Goal: Transaction & Acquisition: Purchase product/service

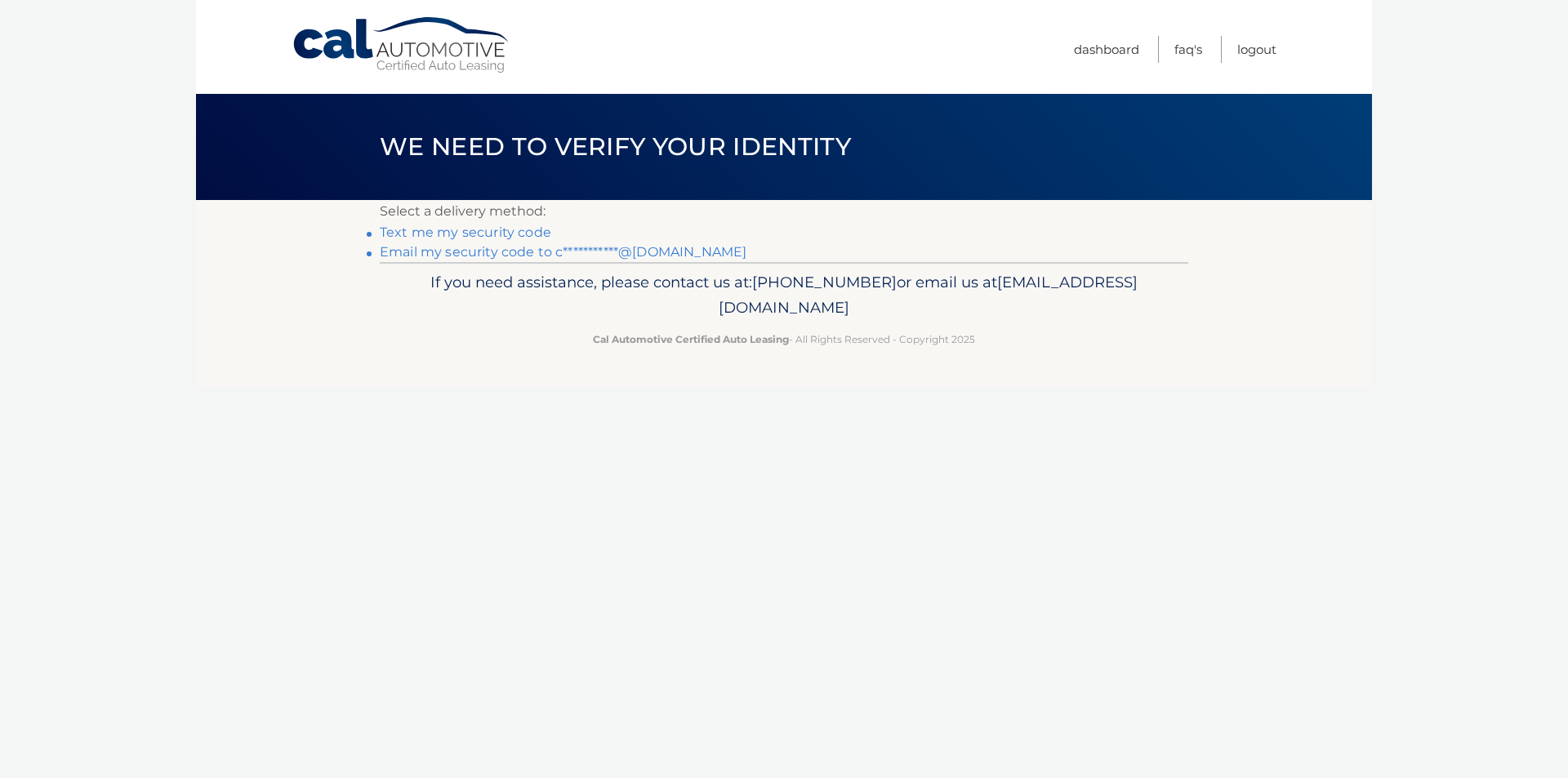
click at [412, 255] on link "**********" at bounding box center [563, 252] width 367 height 16
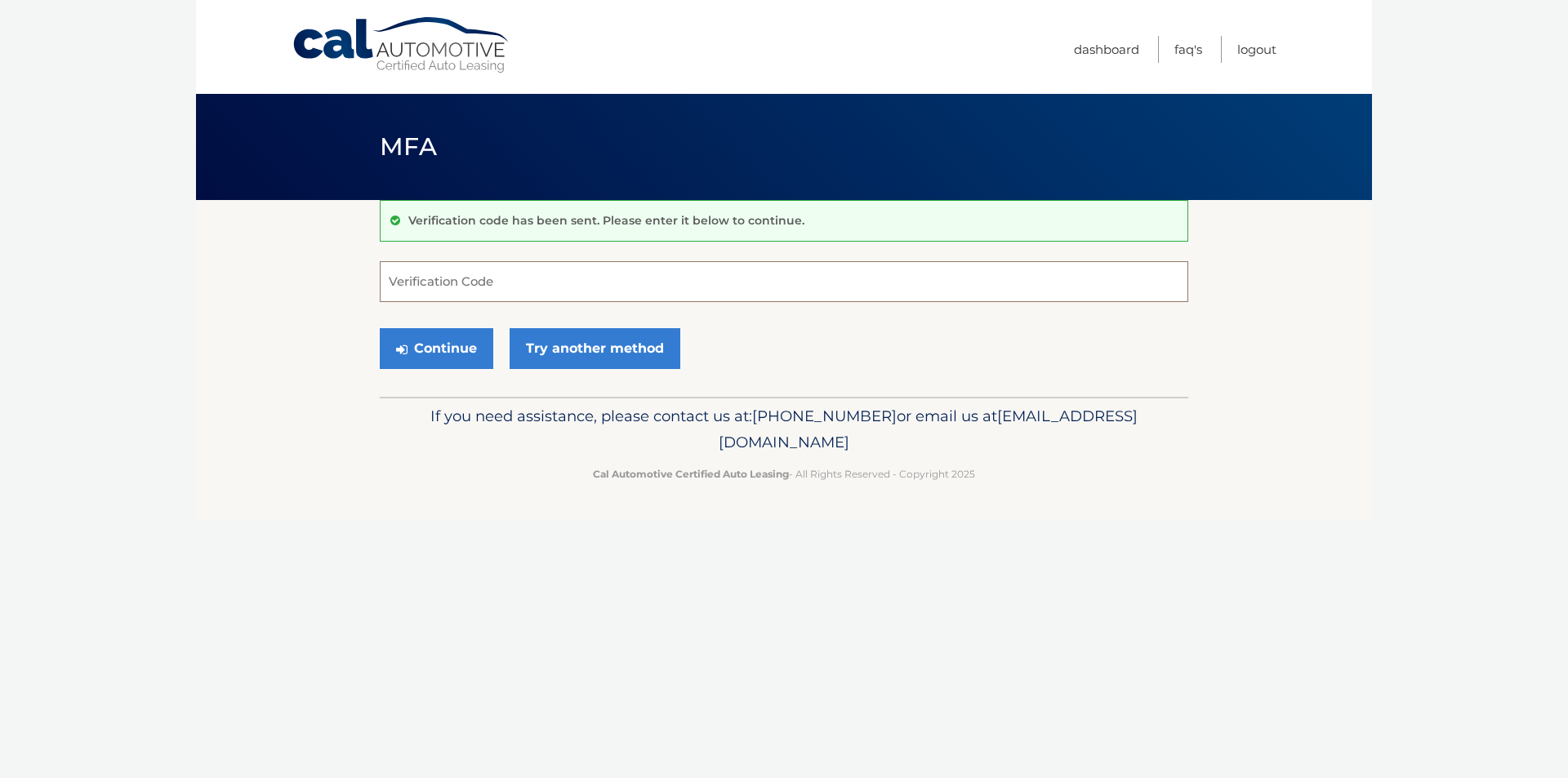
click at [801, 291] on input "Verification Code" at bounding box center [784, 281] width 808 height 41
paste input "416342"
click at [449, 351] on button "Continue" at bounding box center [436, 348] width 114 height 41
drag, startPoint x: 460, startPoint y: 279, endPoint x: 379, endPoint y: 280, distance: 81.0
click at [379, 280] on section "Verification code has been sent. Please enter it below to continue. 416342 Veri…" at bounding box center [784, 298] width 1176 height 197
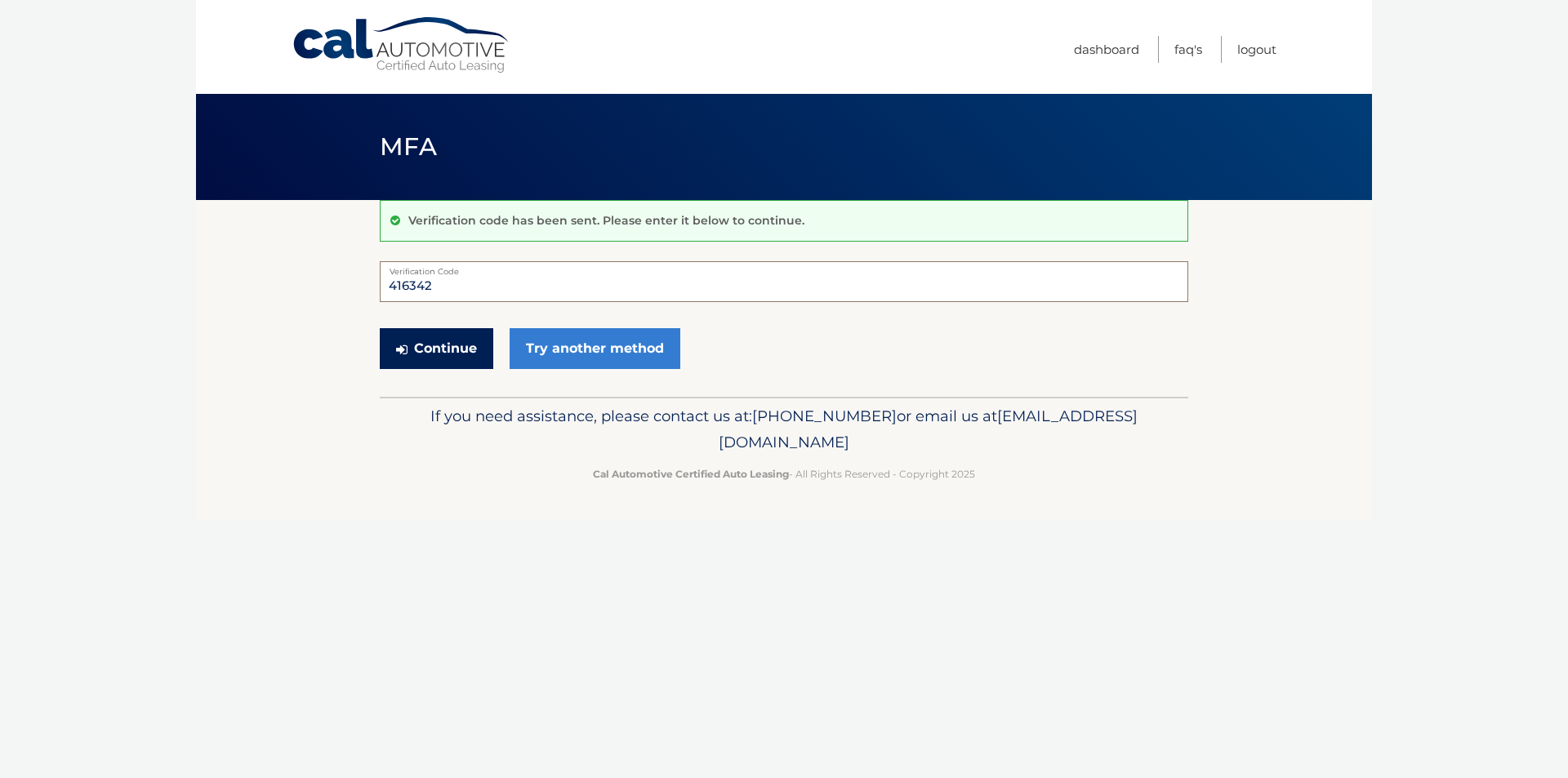
type input "416342"
click at [413, 352] on button "Continue" at bounding box center [436, 348] width 114 height 41
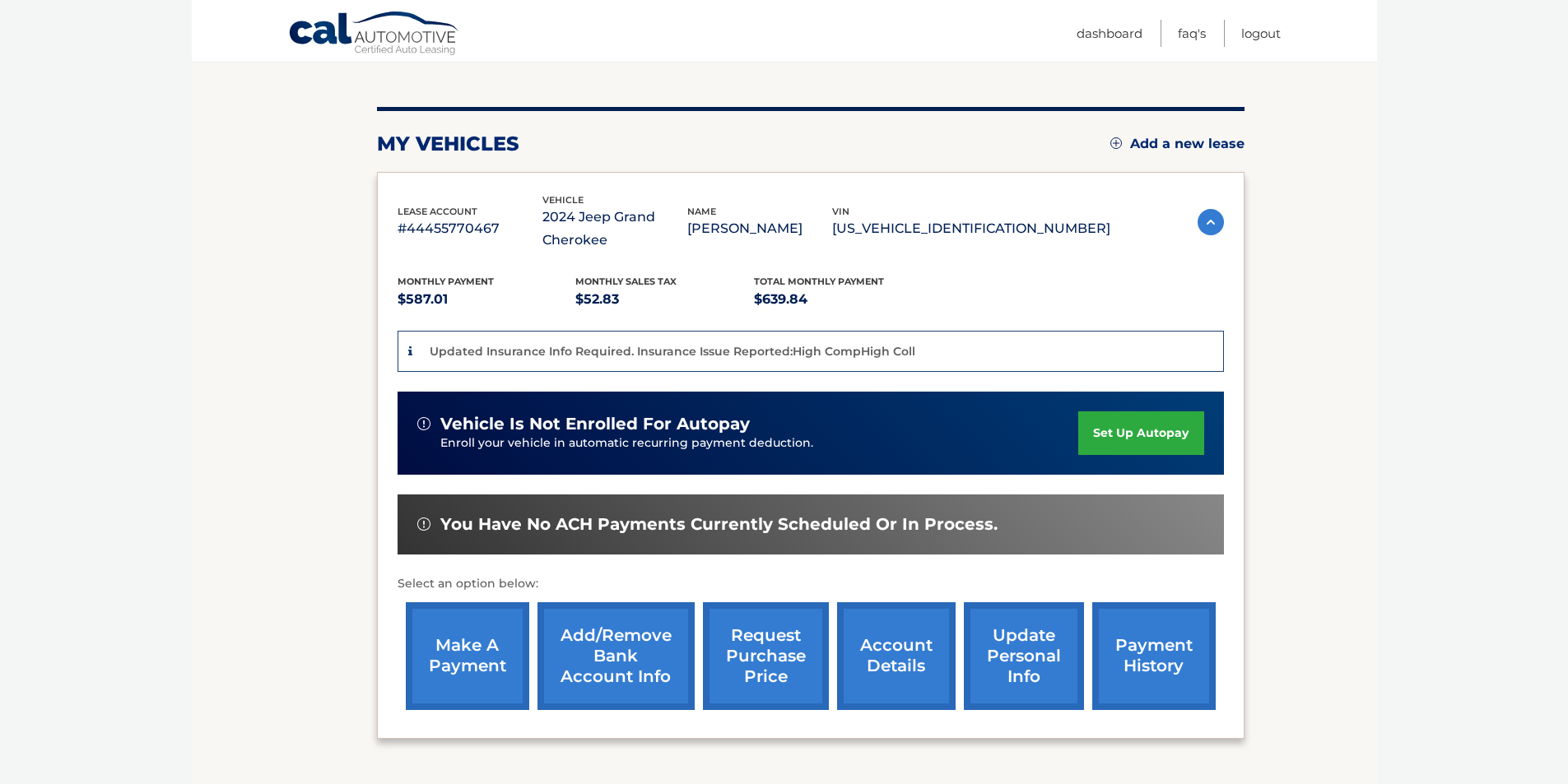
scroll to position [288, 0]
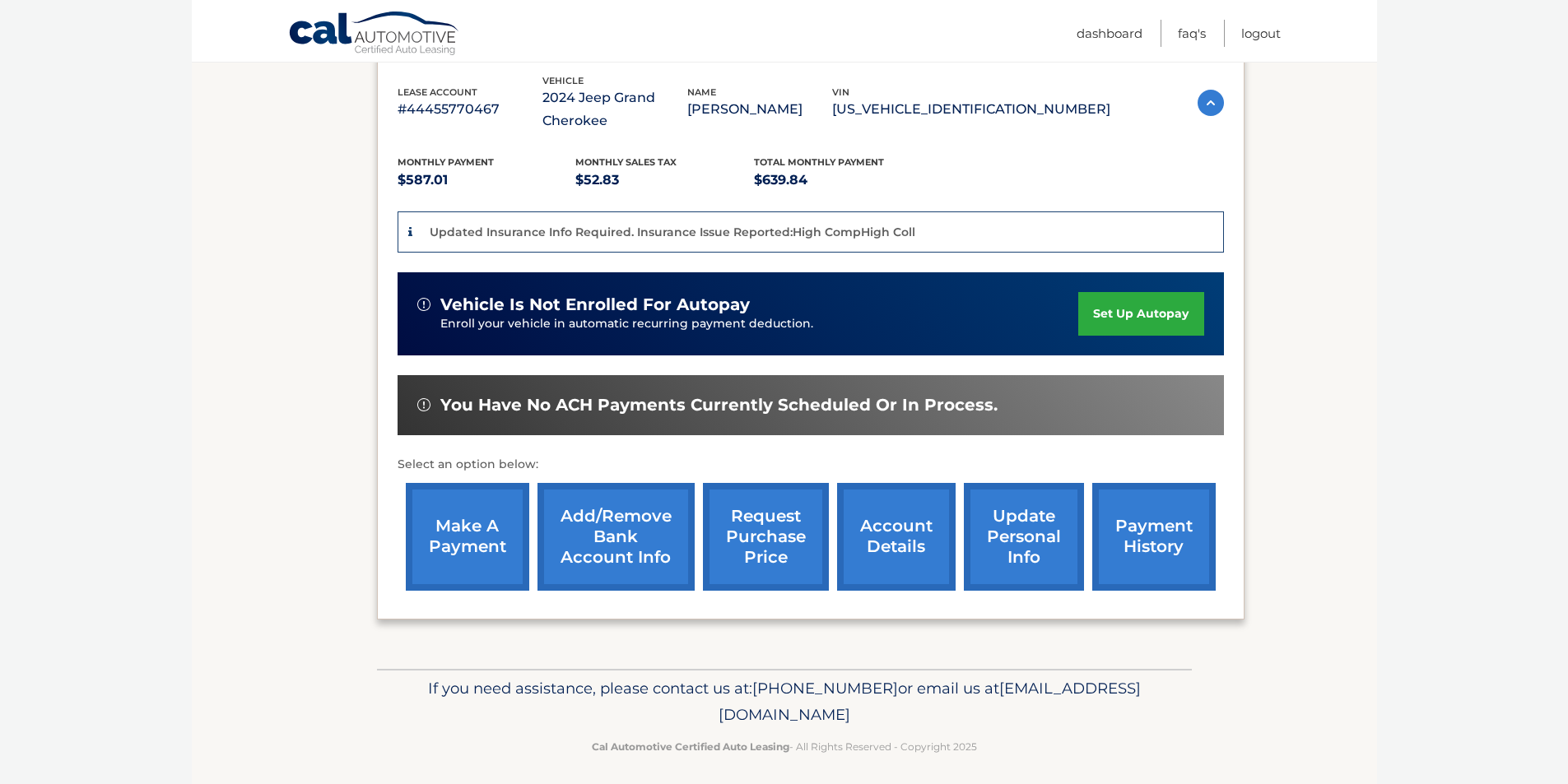
click at [887, 541] on link "account details" at bounding box center [896, 537] width 119 height 108
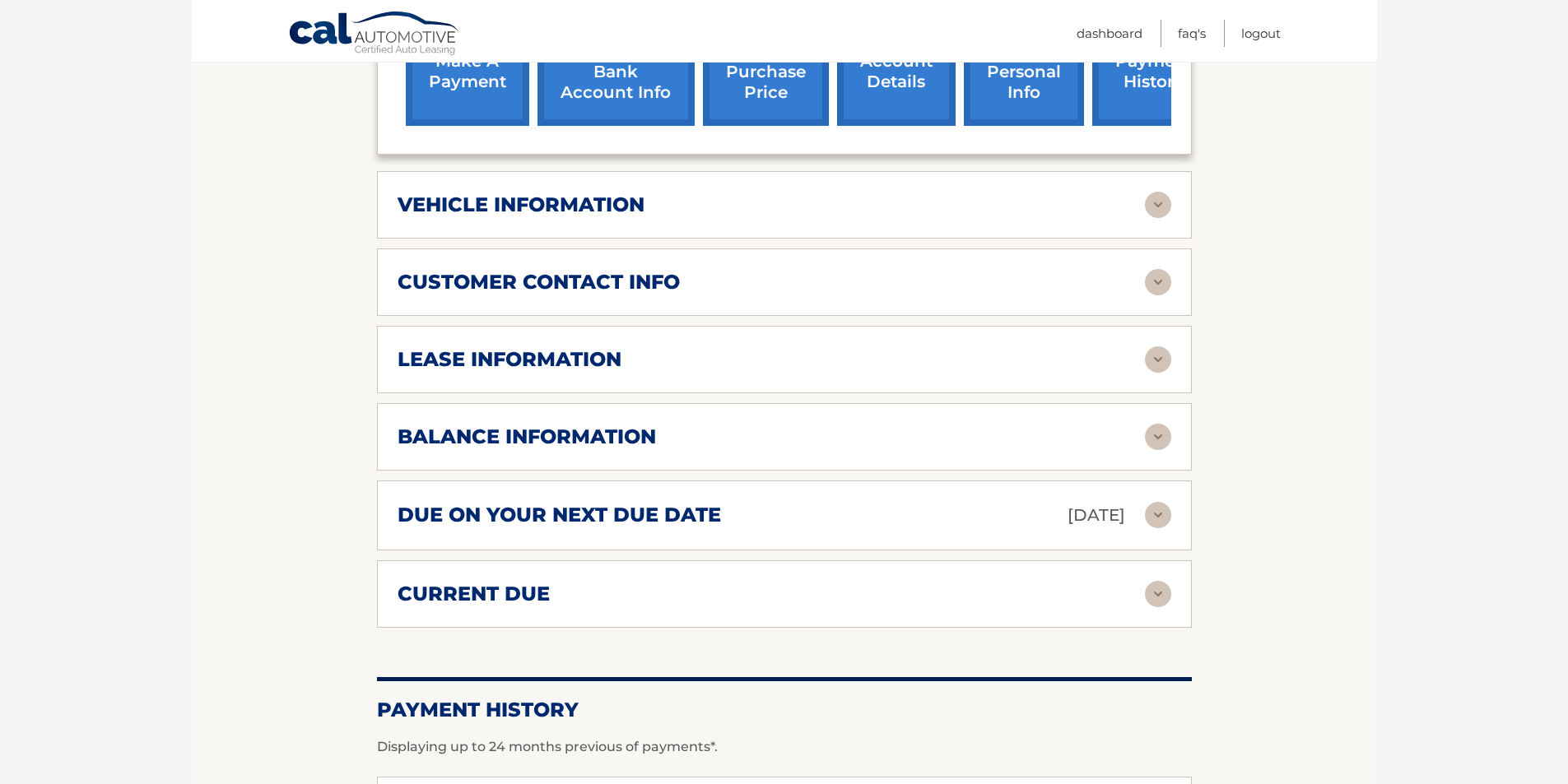
scroll to position [720, 0]
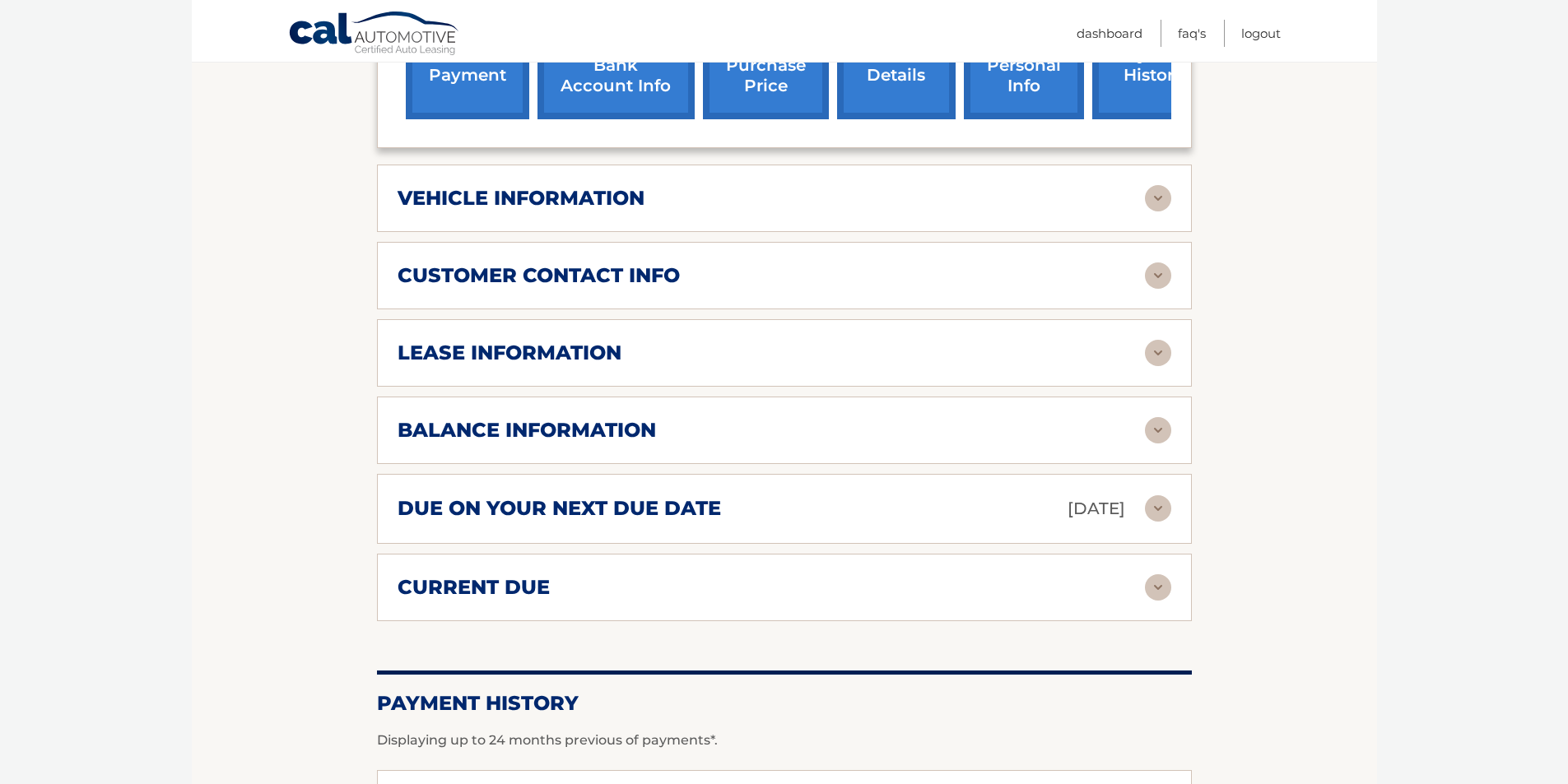
click at [1142, 505] on div "due on your next due date Sep 16, 2025" at bounding box center [771, 509] width 748 height 29
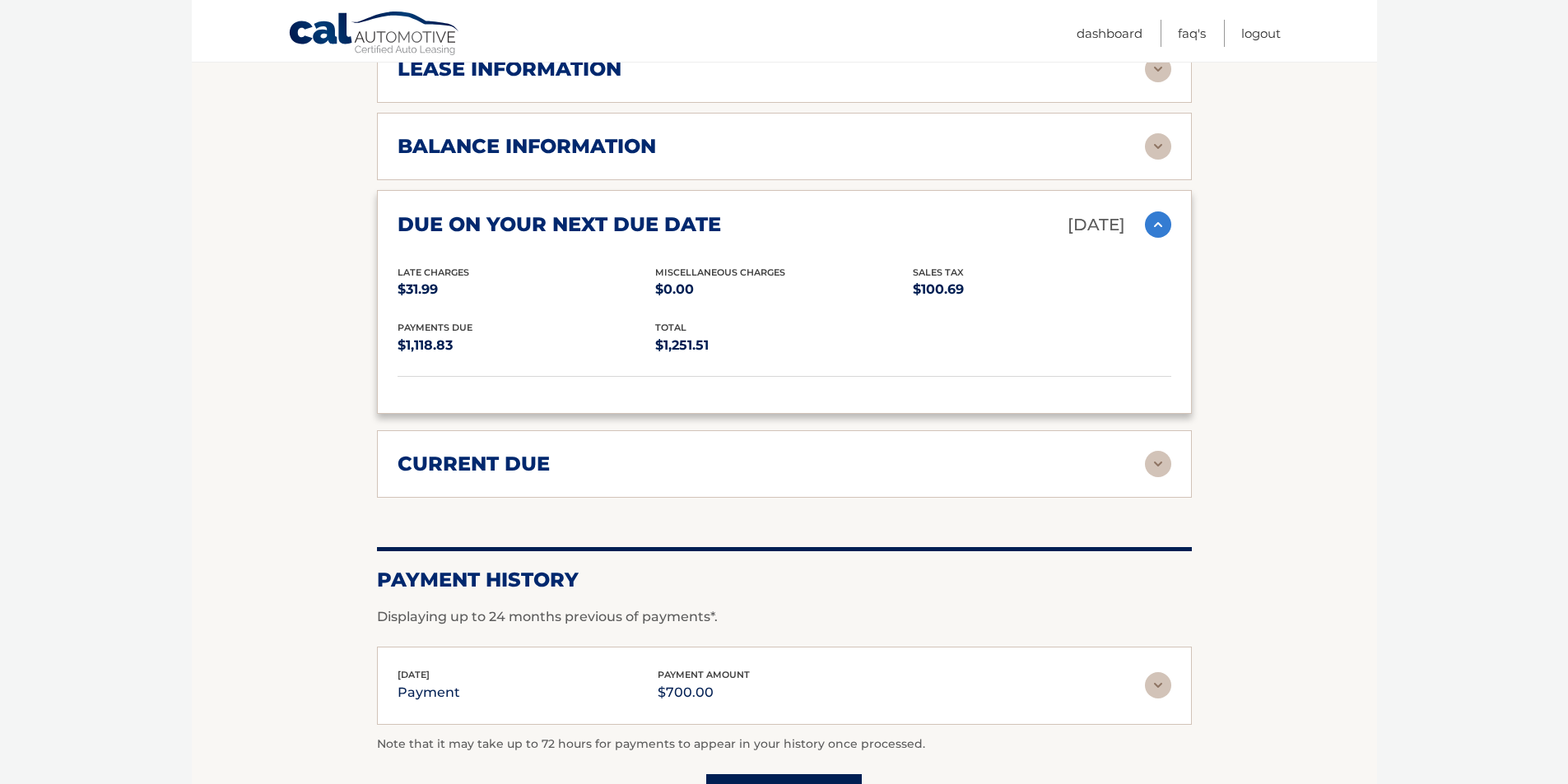
scroll to position [1008, 0]
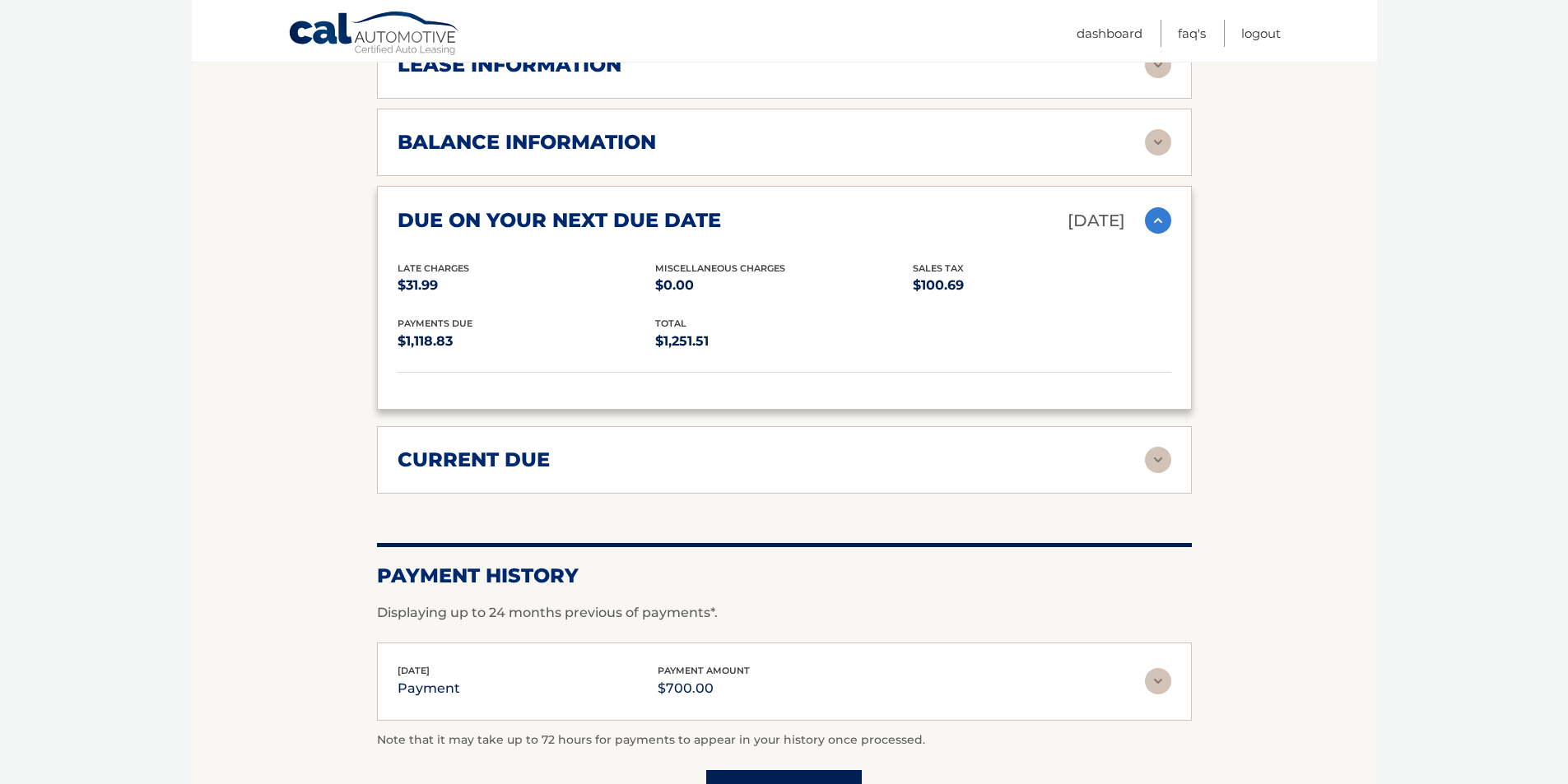
click at [1157, 463] on img at bounding box center [1159, 460] width 26 height 26
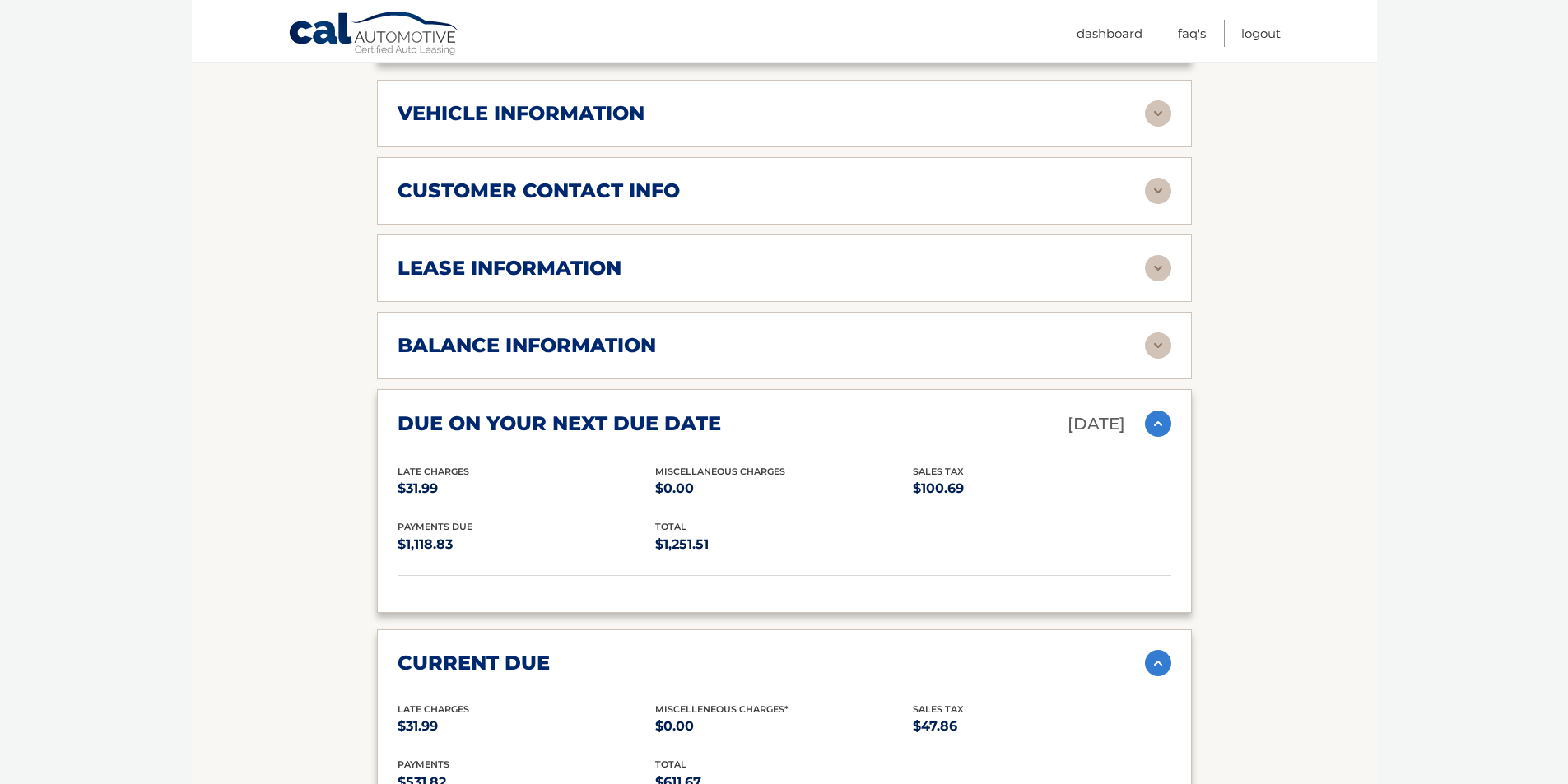
scroll to position [802, 0]
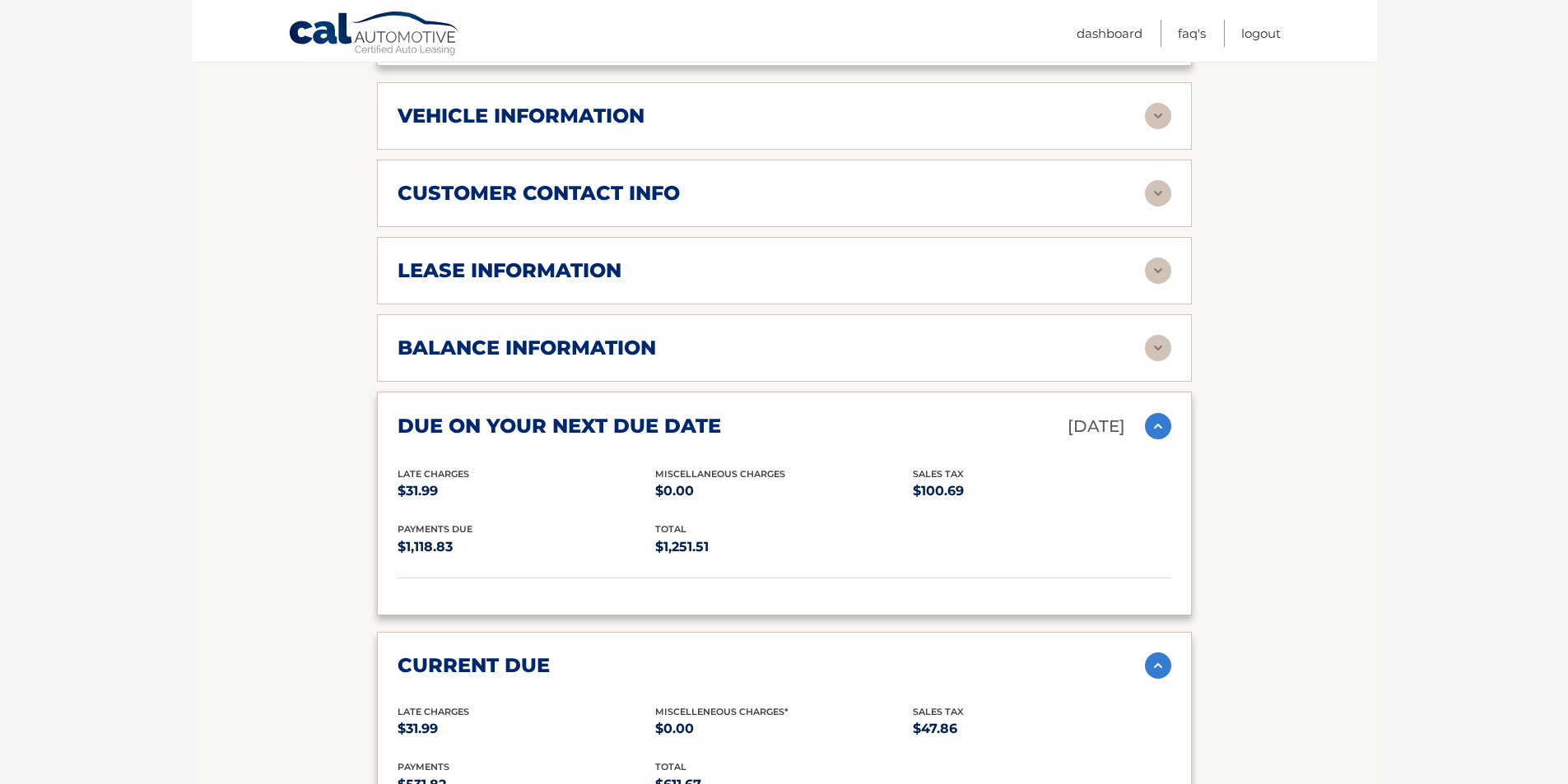
click at [632, 342] on h2 "balance information" at bounding box center [527, 348] width 259 height 24
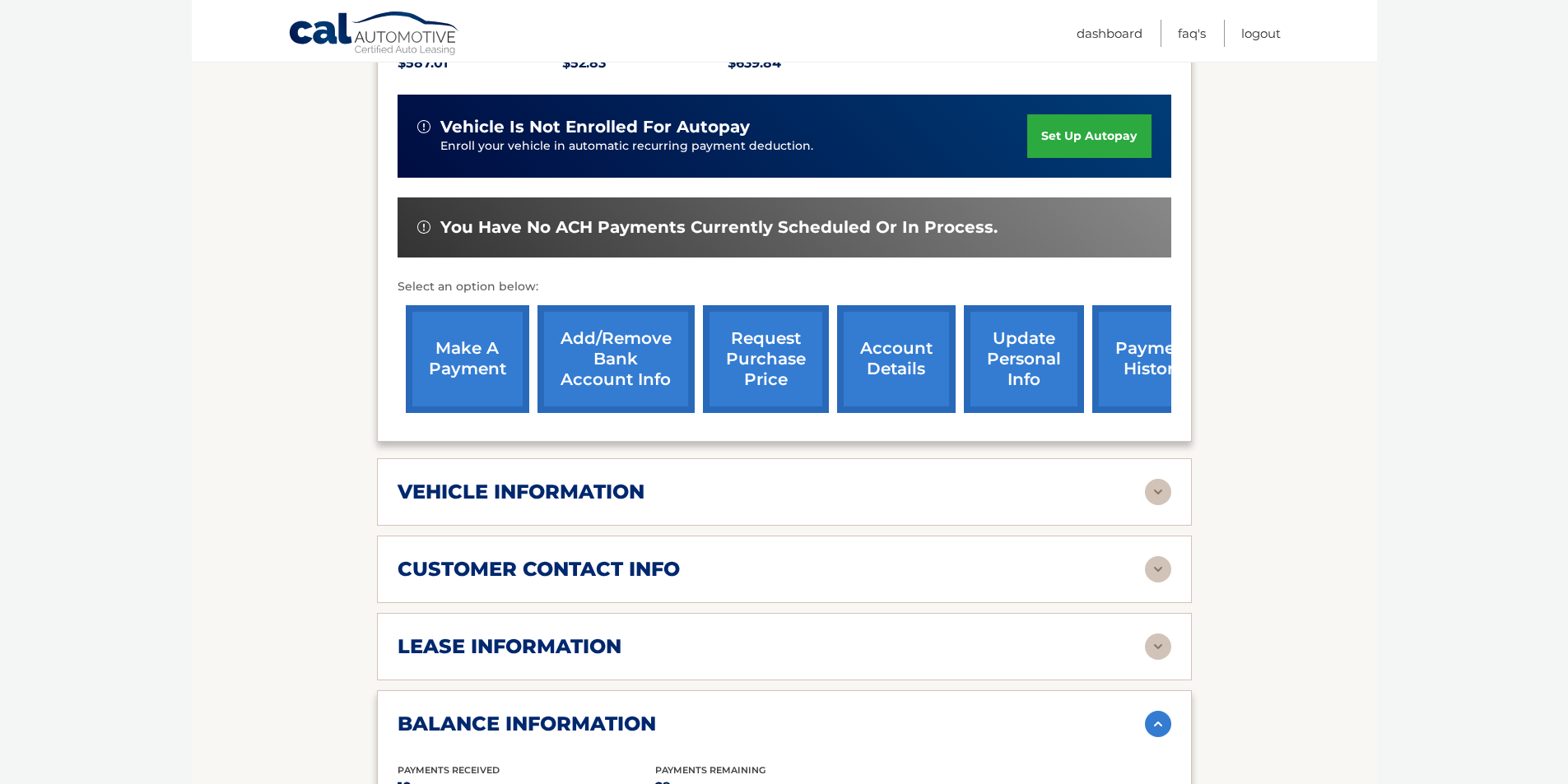
scroll to position [412, 0]
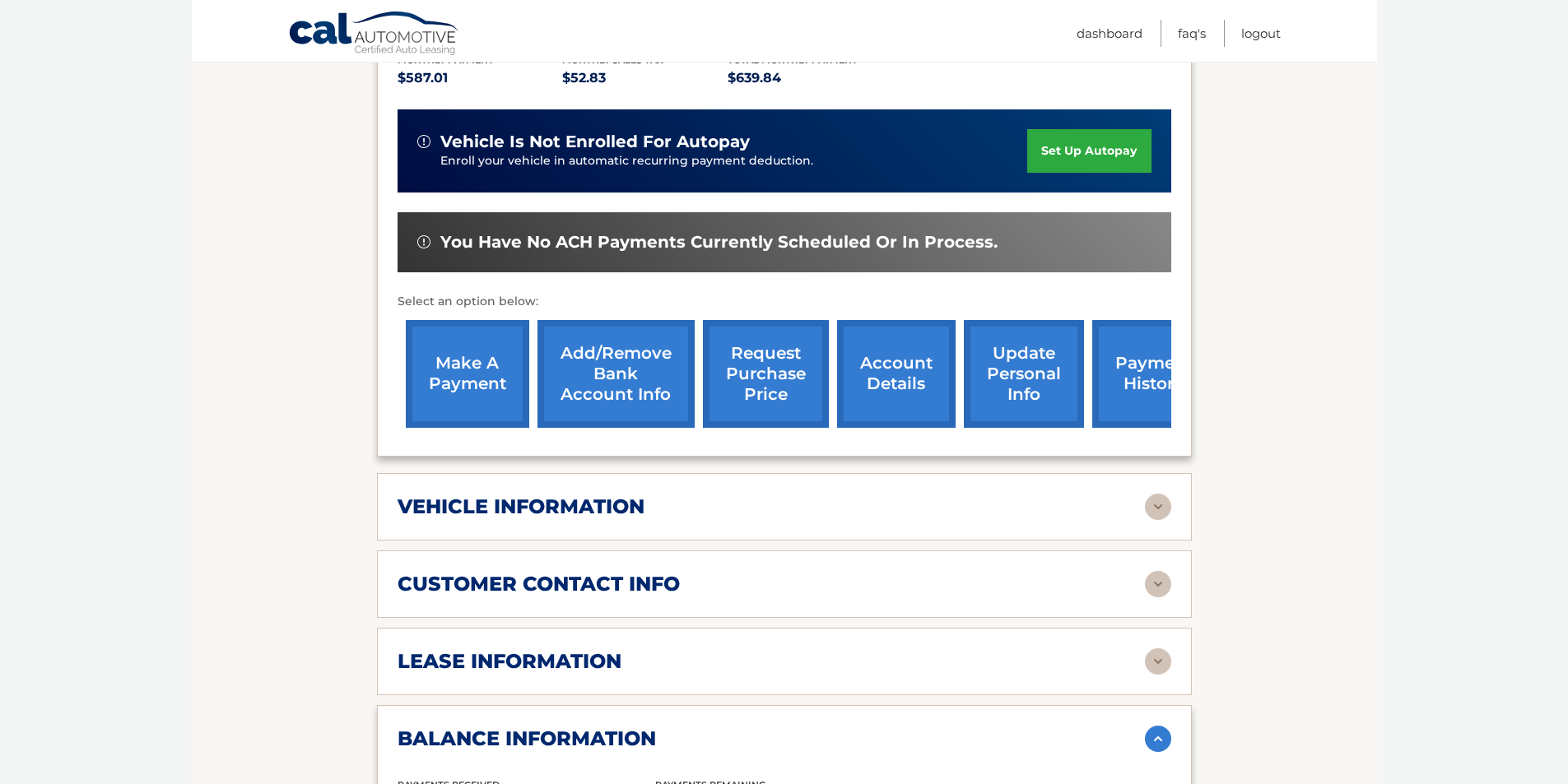
click at [485, 370] on link "make a payment" at bounding box center [467, 373] width 123 height 108
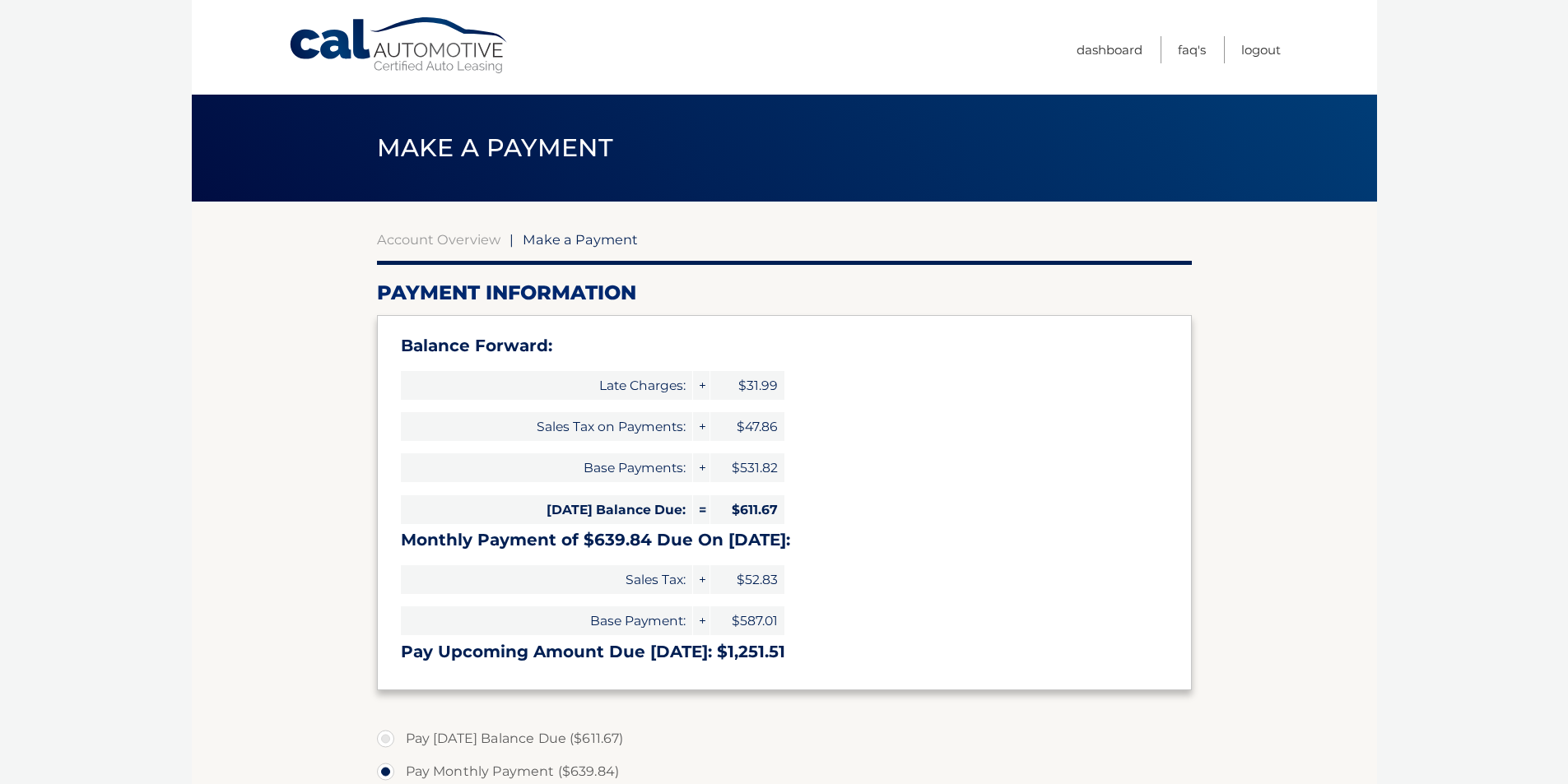
select select "NjdhOWJjNjUtMzk4Yy00NWNjLWI4ZjctMjQ3NTk3M2FkNzg5"
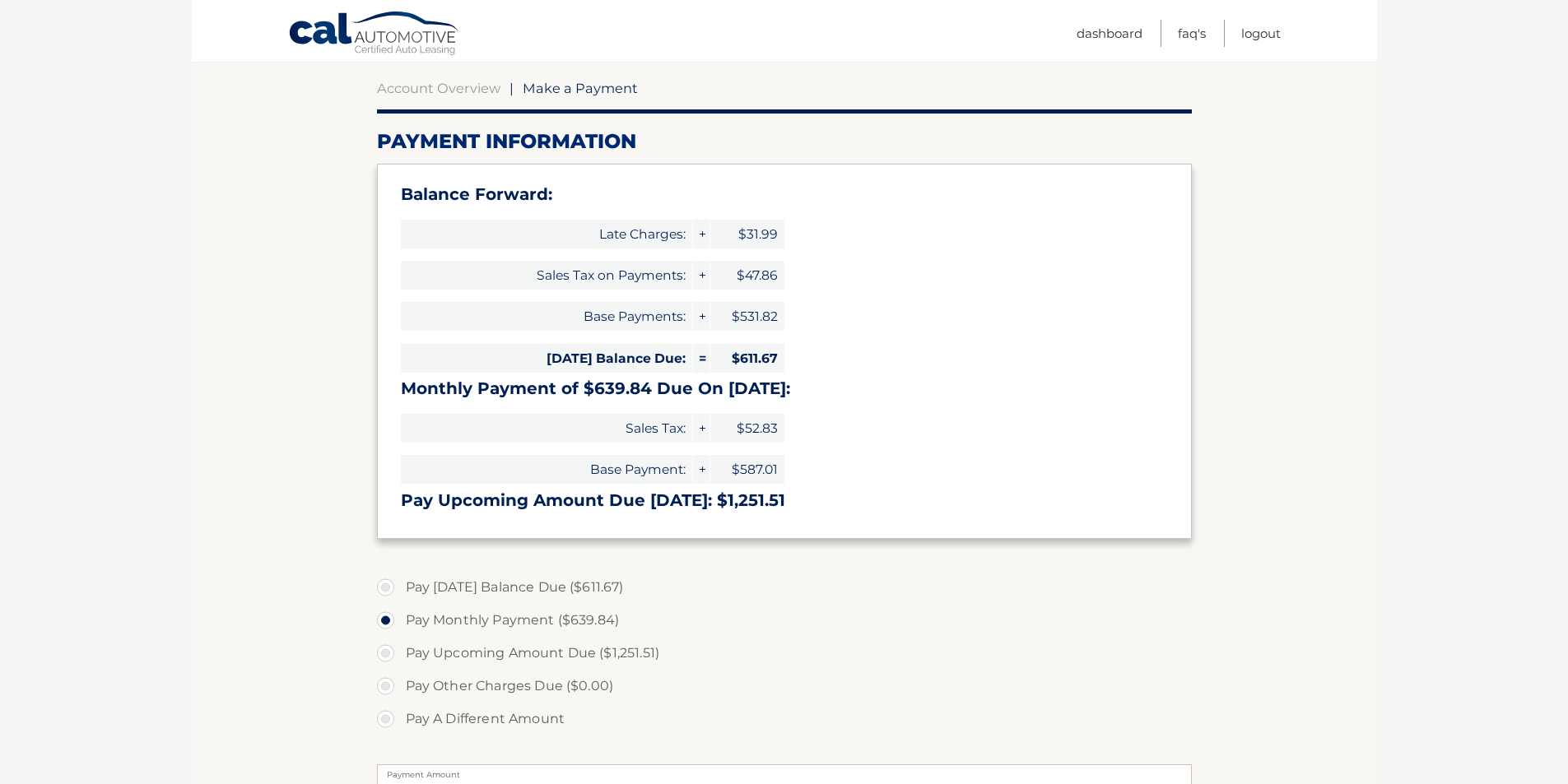
scroll to position [164, 0]
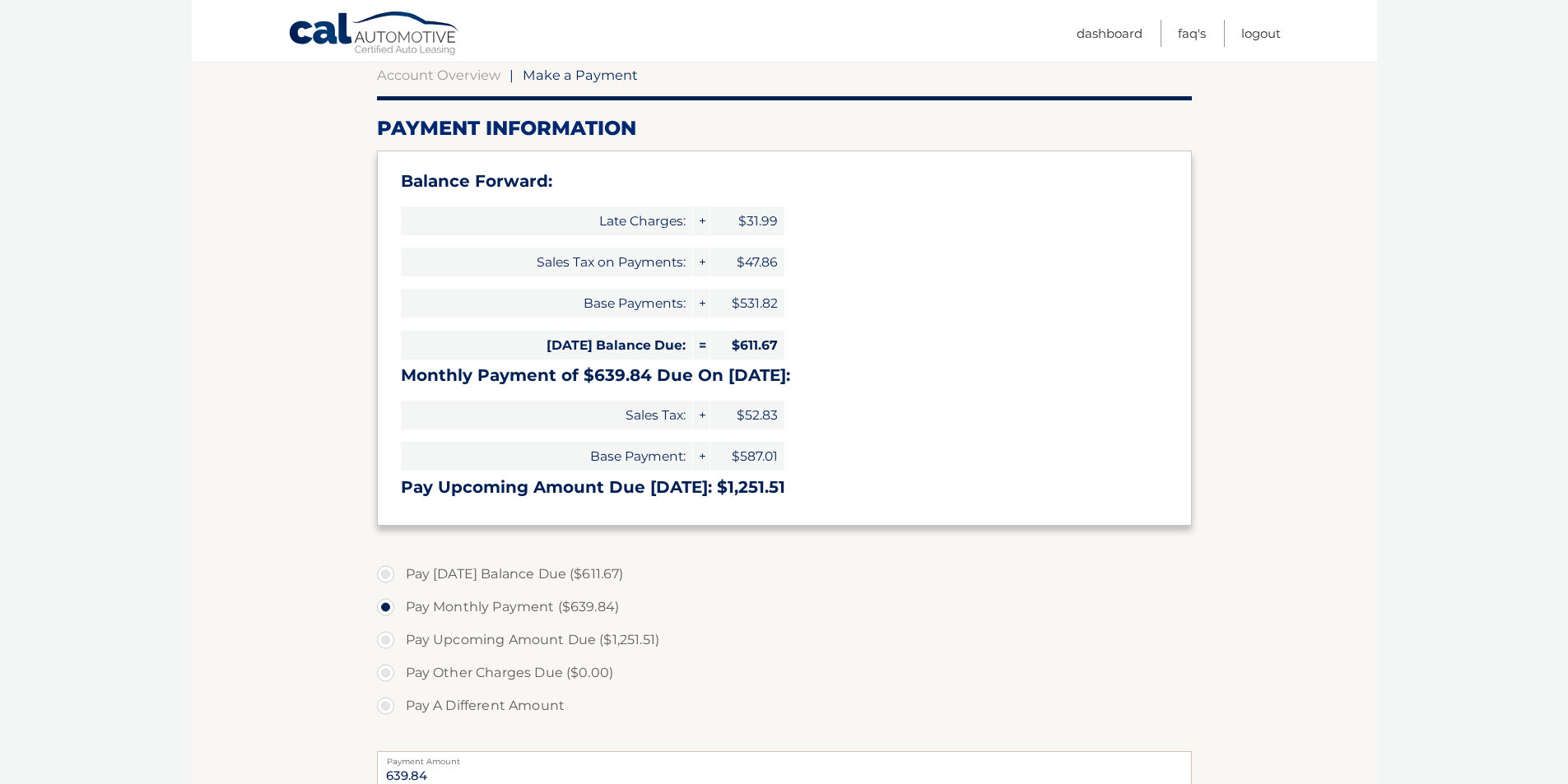
click at [387, 570] on label "Pay Today's Balance Due ($611.67)" at bounding box center [784, 574] width 815 height 33
click at [387, 570] on input "Pay Today's Balance Due ($611.67)" at bounding box center [392, 571] width 17 height 26
radio input "true"
type input "611.67"
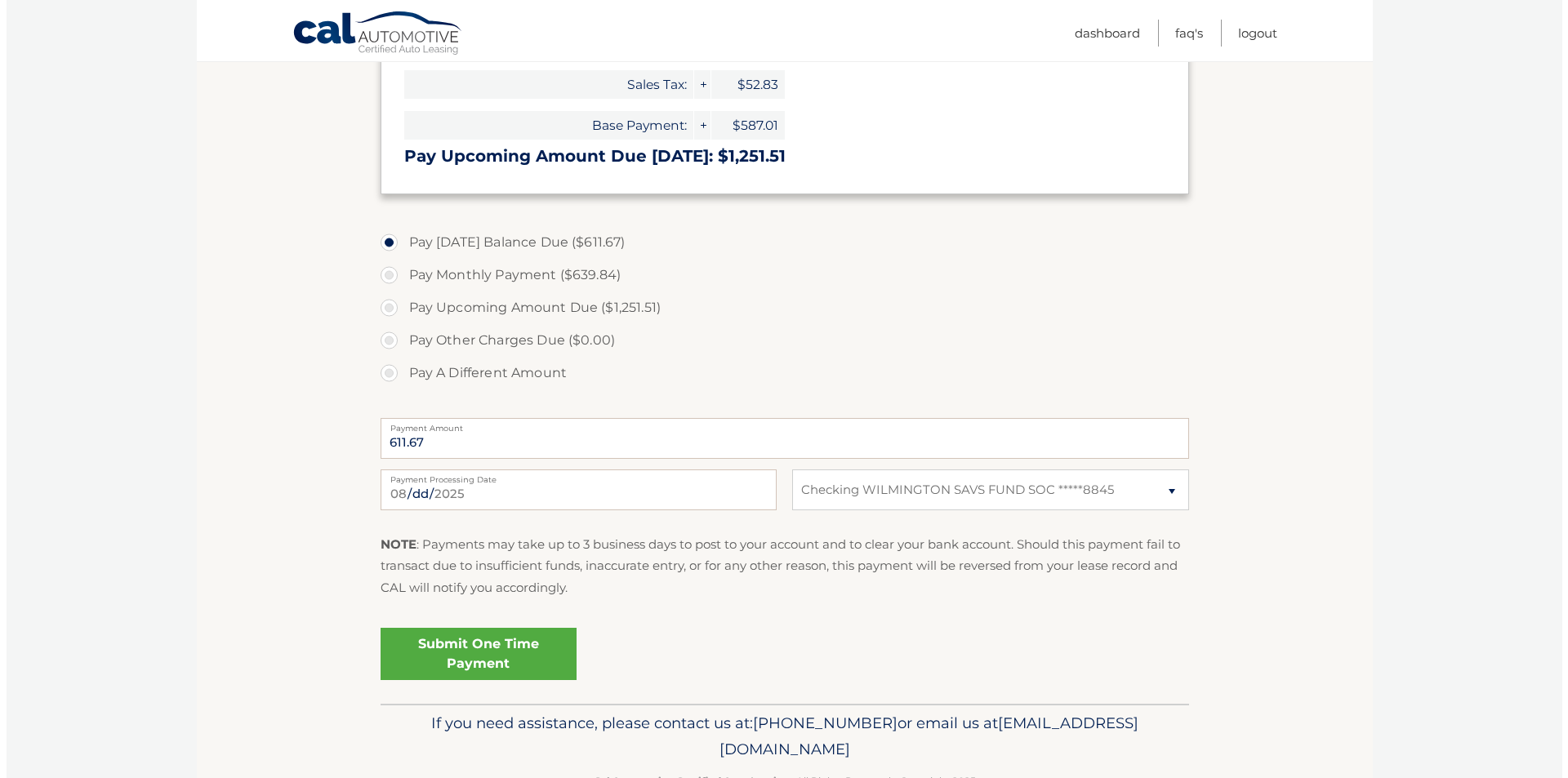
scroll to position [531, 0]
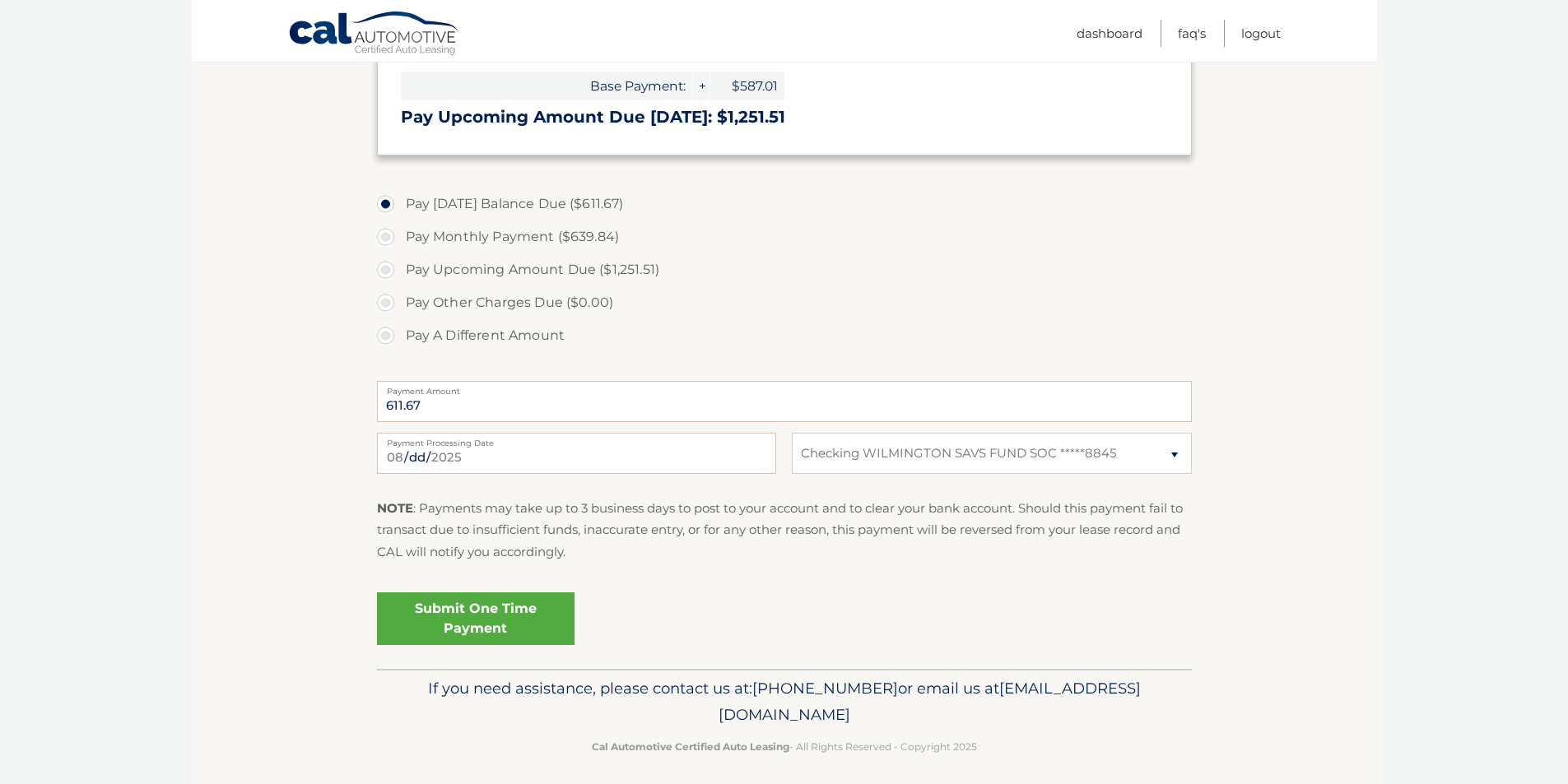
click at [519, 616] on link "Submit One Time Payment" at bounding box center [476, 619] width 198 height 52
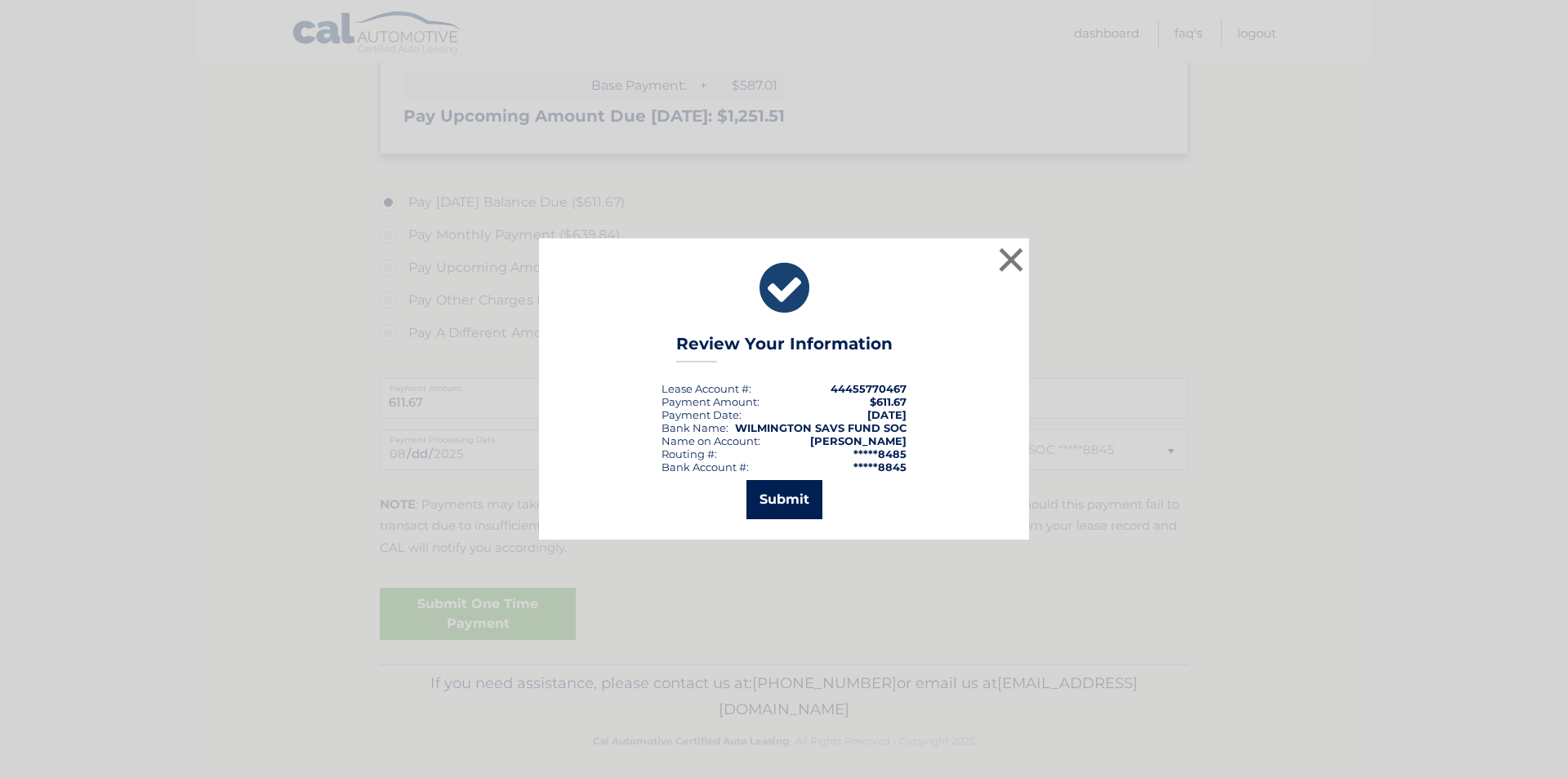
click at [794, 501] on button "Submit" at bounding box center [784, 500] width 76 height 39
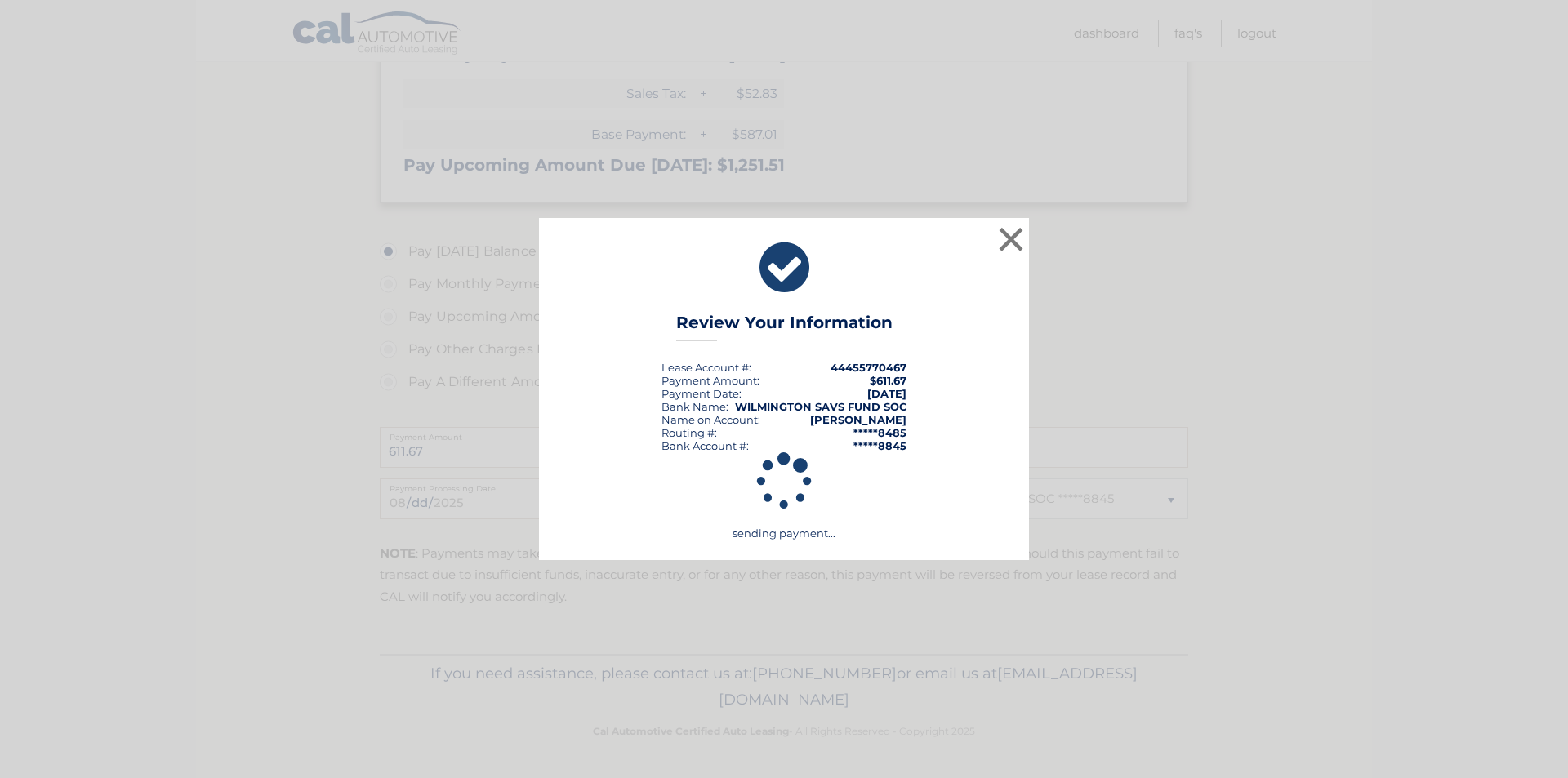
scroll to position [481, 0]
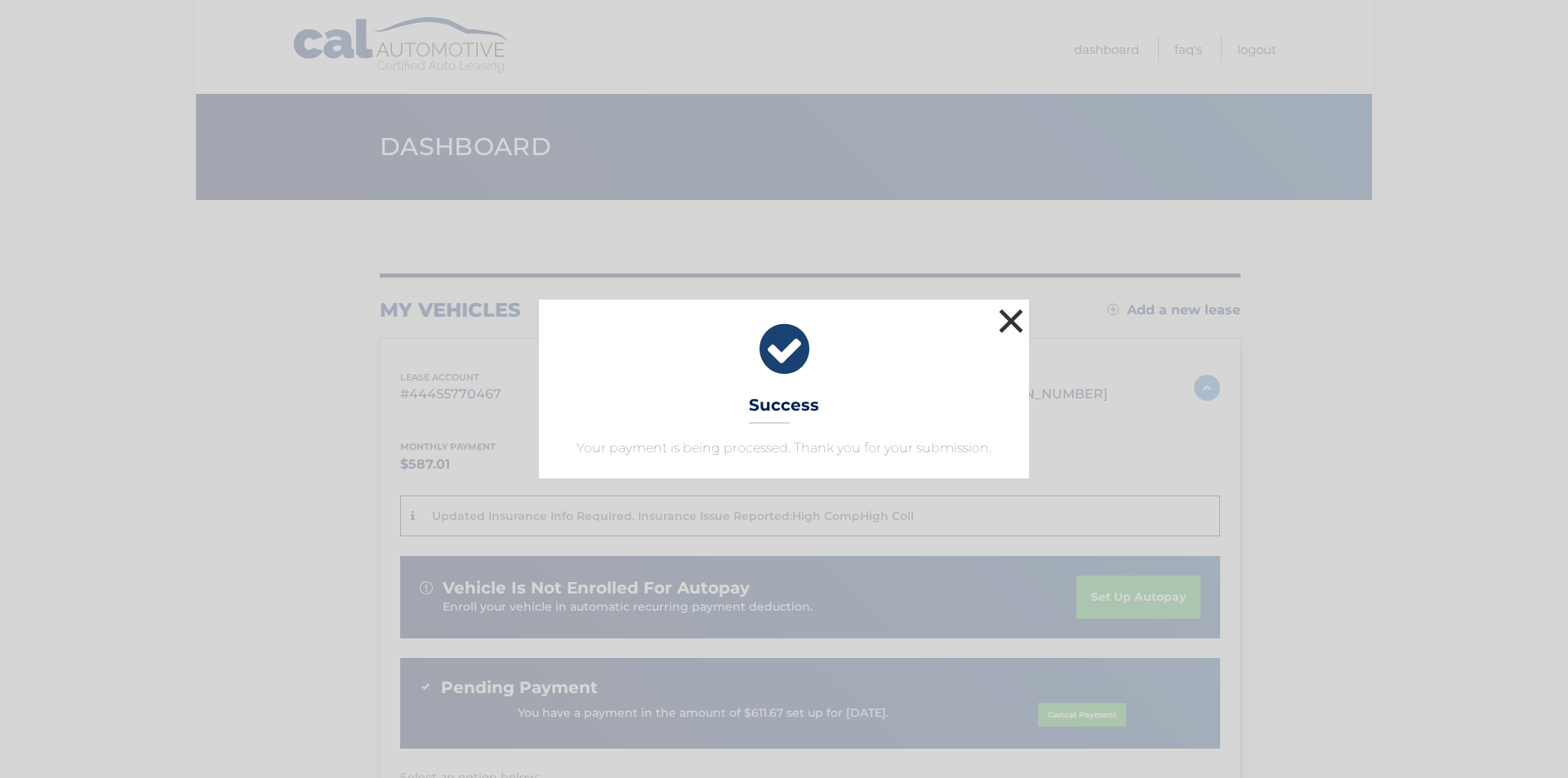
click at [1017, 326] on button "×" at bounding box center [1011, 321] width 33 height 33
